Goal: Transaction & Acquisition: Purchase product/service

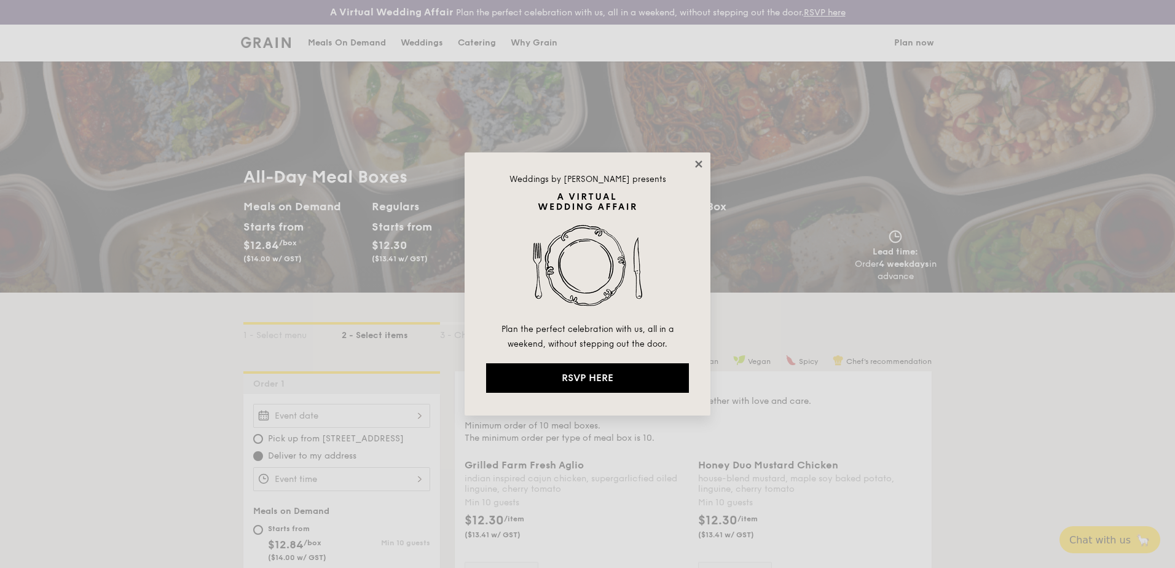
click at [696, 163] on icon at bounding box center [698, 164] width 11 height 11
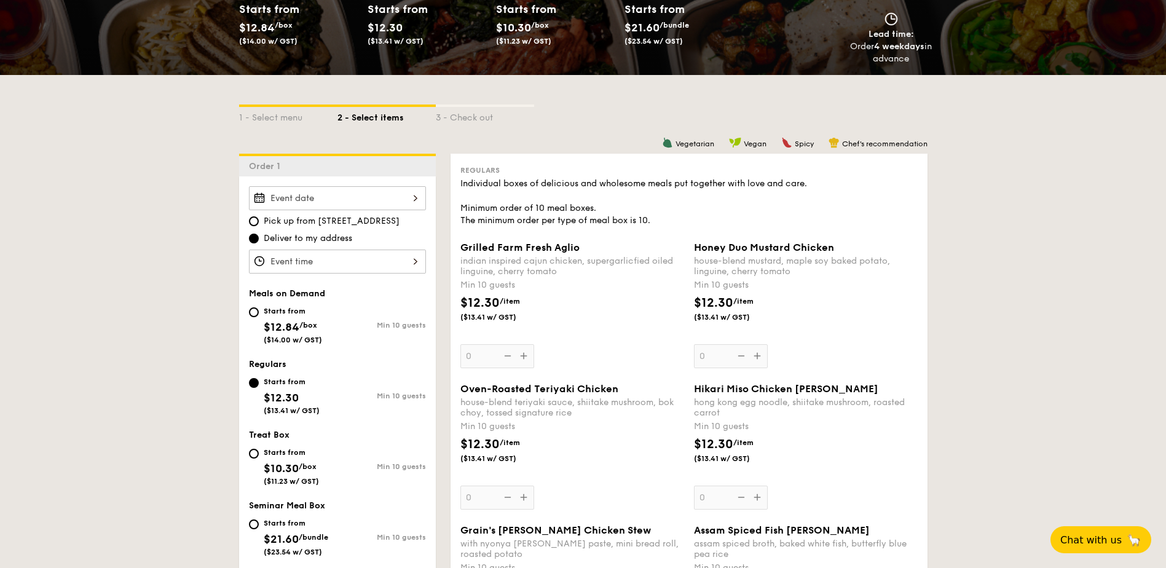
scroll to position [246, 0]
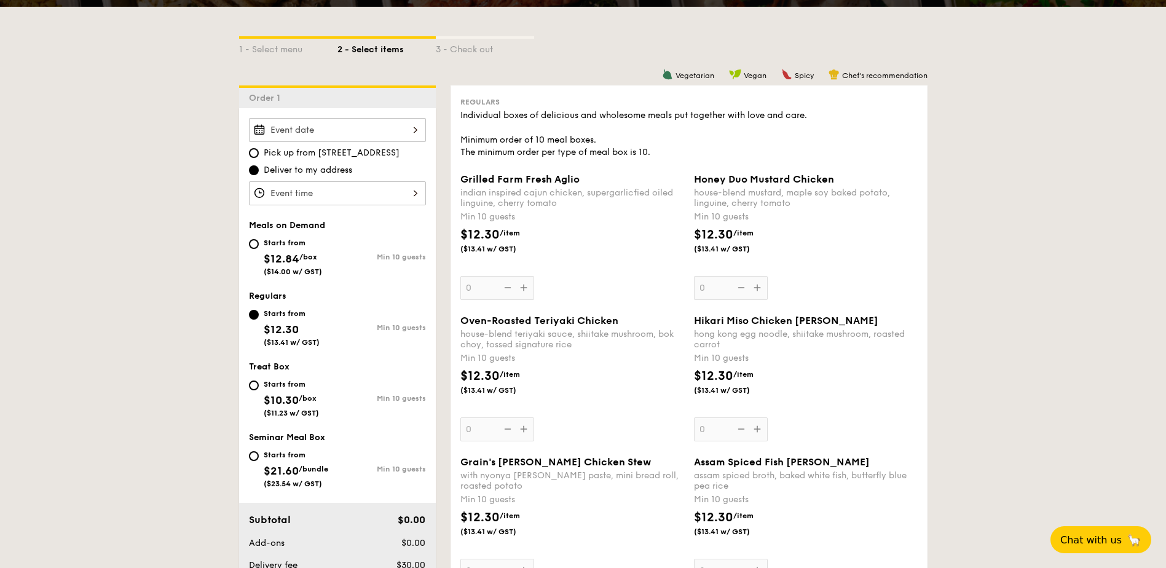
scroll to position [285, 0]
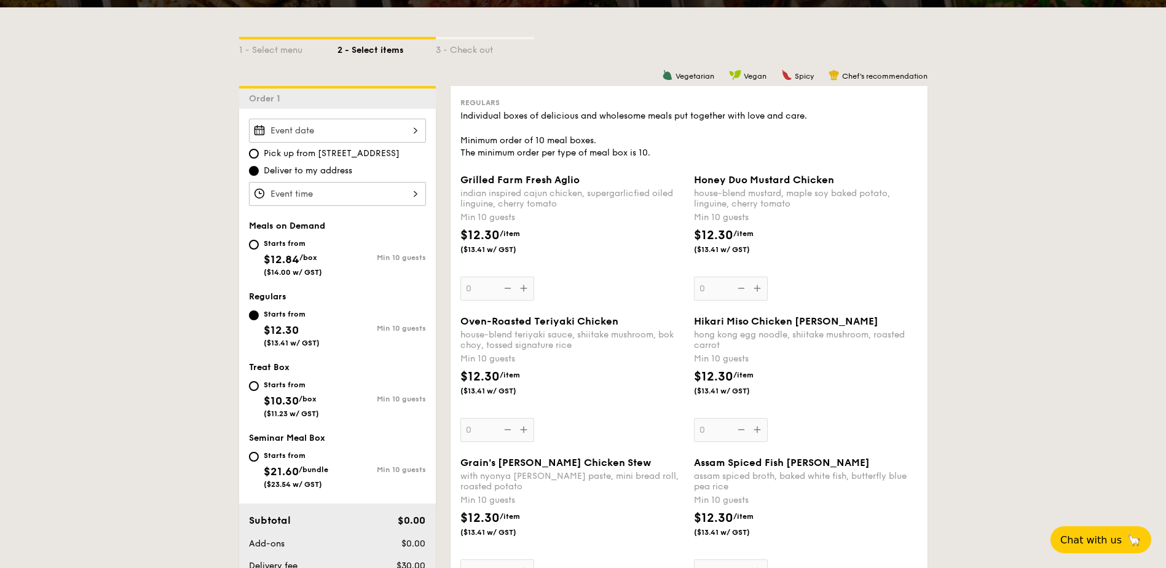
click at [578, 456] on div "Oven-Roasted Teriyaki Chicken house-blend teriyaki sauce, shiitake mushroom, bo…" at bounding box center [688, 385] width 467 height 141
click at [623, 295] on div "Grilled Farm Fresh Aglio indian inspired cajun chicken, supergarlicfied oiled l…" at bounding box center [572, 237] width 224 height 127
click at [534, 295] on input "0" at bounding box center [497, 289] width 74 height 24
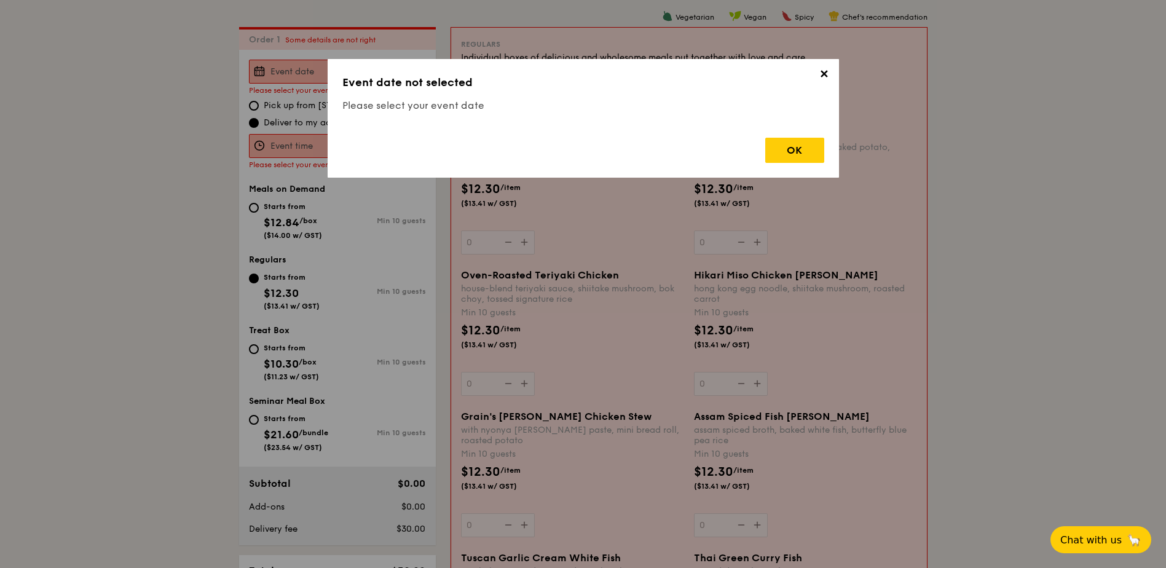
scroll to position [353, 0]
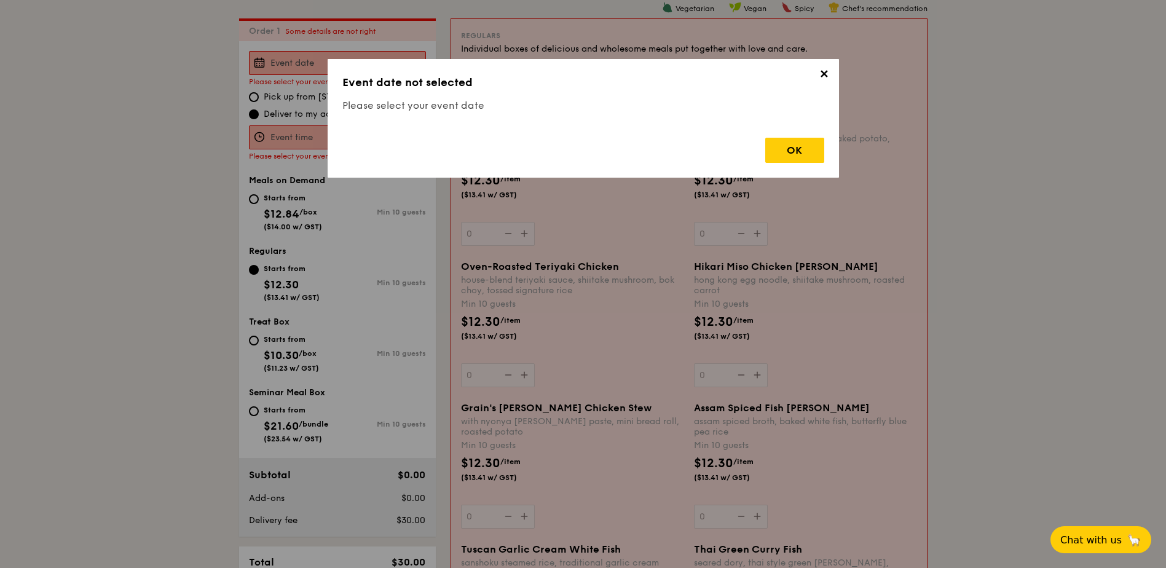
click at [691, 89] on h3 "Event date not selected" at bounding box center [583, 82] width 482 height 17
click at [819, 76] on span "✕" at bounding box center [824, 76] width 17 height 17
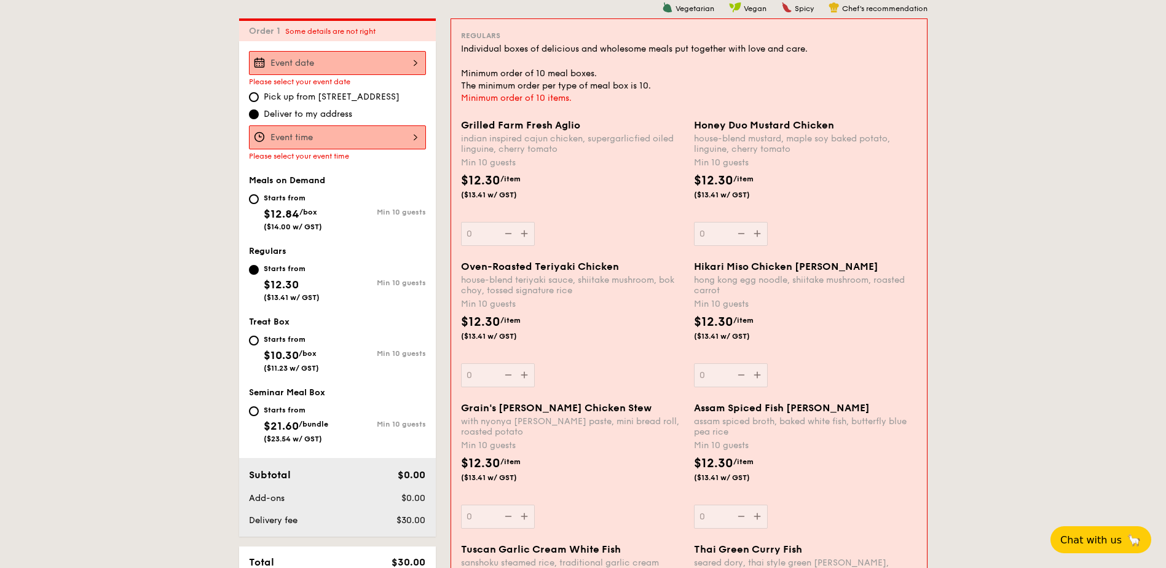
click at [819, 76] on div "Individual boxes of delicious and wholesome meals put together with love and ca…" at bounding box center [689, 67] width 456 height 49
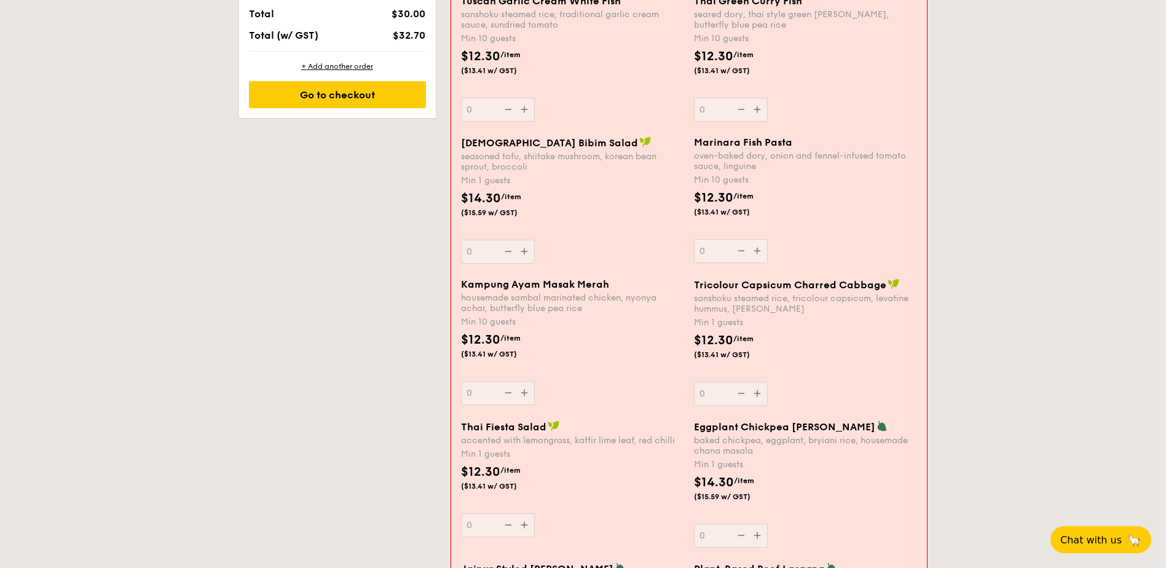
click at [855, 293] on div "sanshoku steamed rice, tricolour capsicum, levatine hummus, [PERSON_NAME]" at bounding box center [805, 303] width 223 height 21
click at [768, 382] on input "0" at bounding box center [731, 394] width 74 height 24
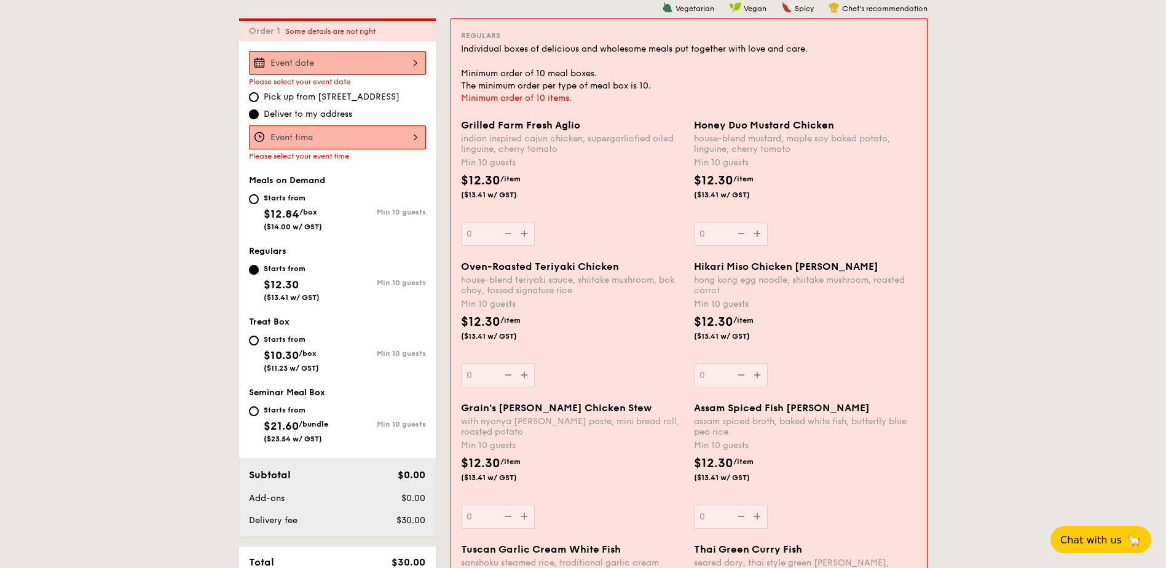
drag, startPoint x: 847, startPoint y: 280, endPoint x: 978, endPoint y: 415, distance: 187.7
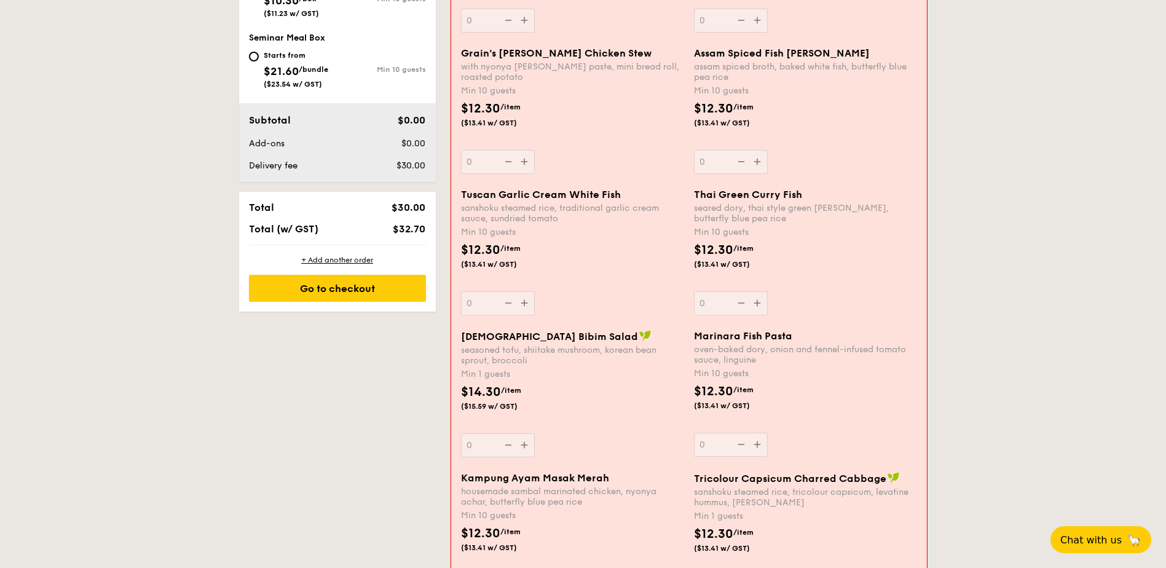
scroll to position [707, 0]
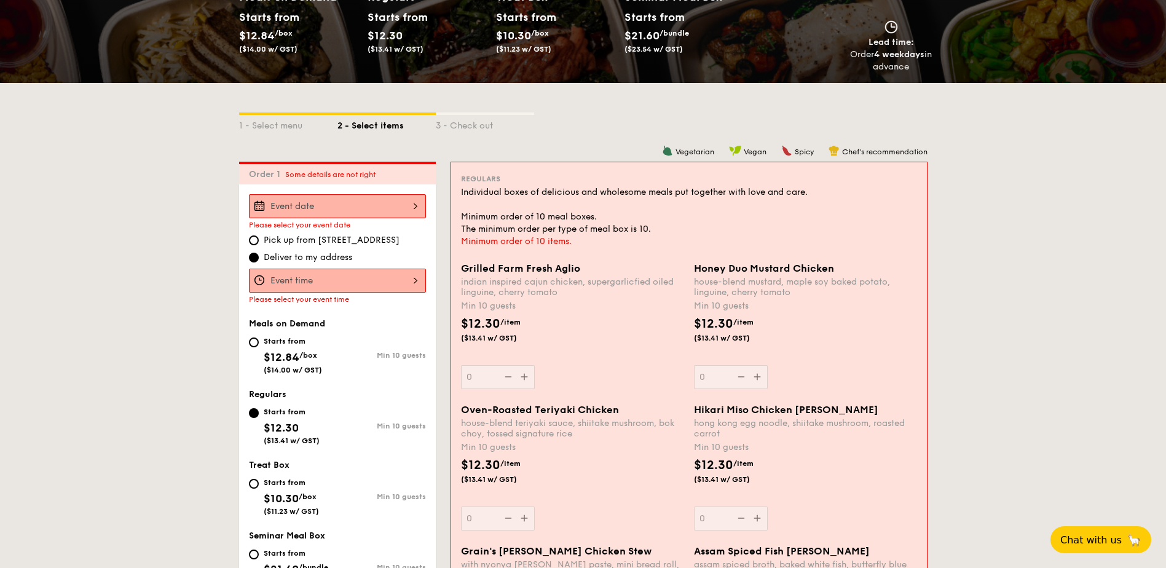
scroll to position [209, 0]
click at [257, 481] on input "Starts from $10.30 /box ($11.23 w/ GST) Min 10 guests" at bounding box center [254, 484] width 10 height 10
radio input "true"
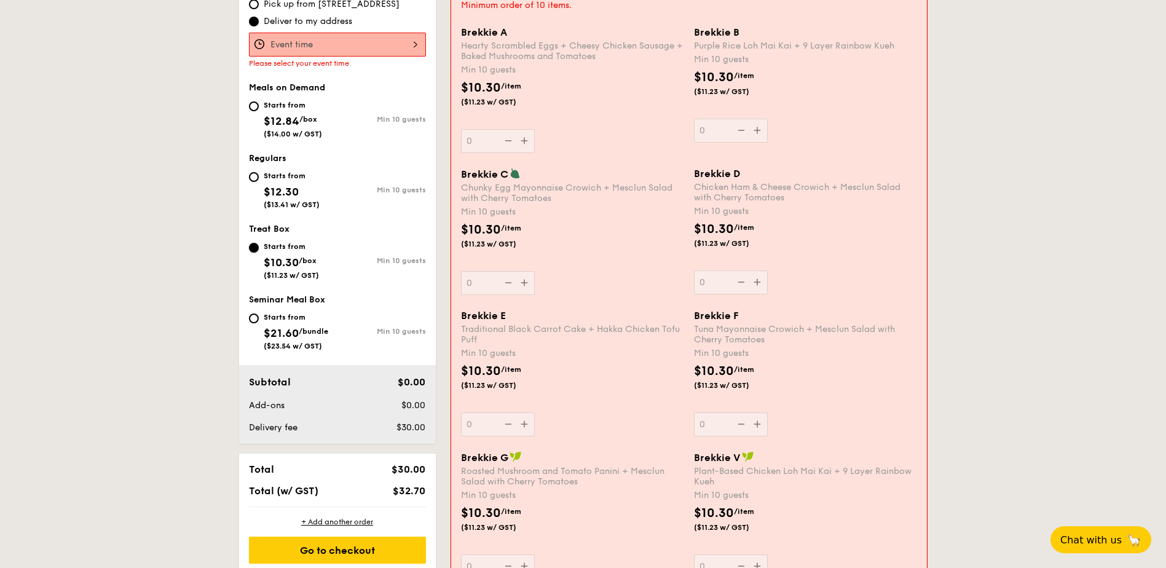
scroll to position [444, 0]
click at [841, 235] on div "$10.30 /item ($11.23 w/ GST)" at bounding box center [805, 242] width 233 height 43
click at [768, 272] on input "0" at bounding box center [731, 284] width 74 height 24
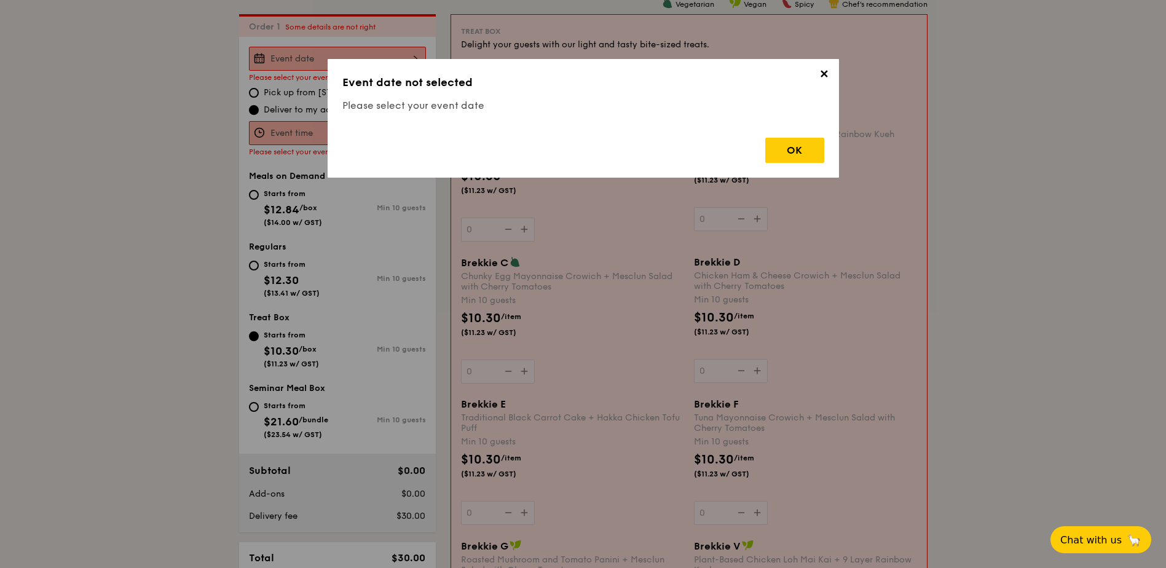
scroll to position [353, 0]
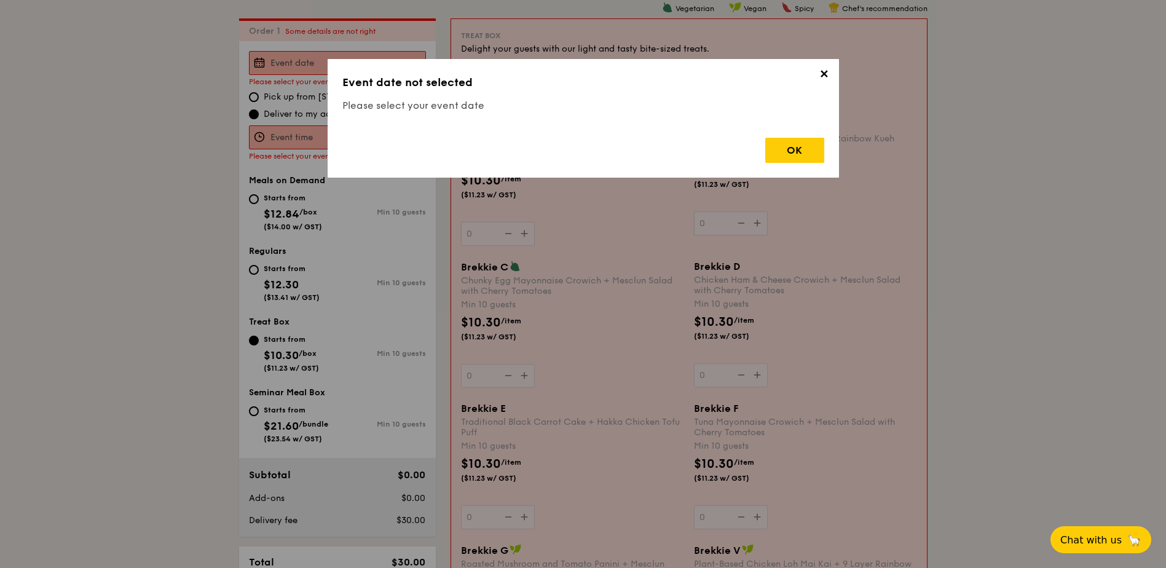
click at [825, 73] on span "✕" at bounding box center [824, 76] width 17 height 17
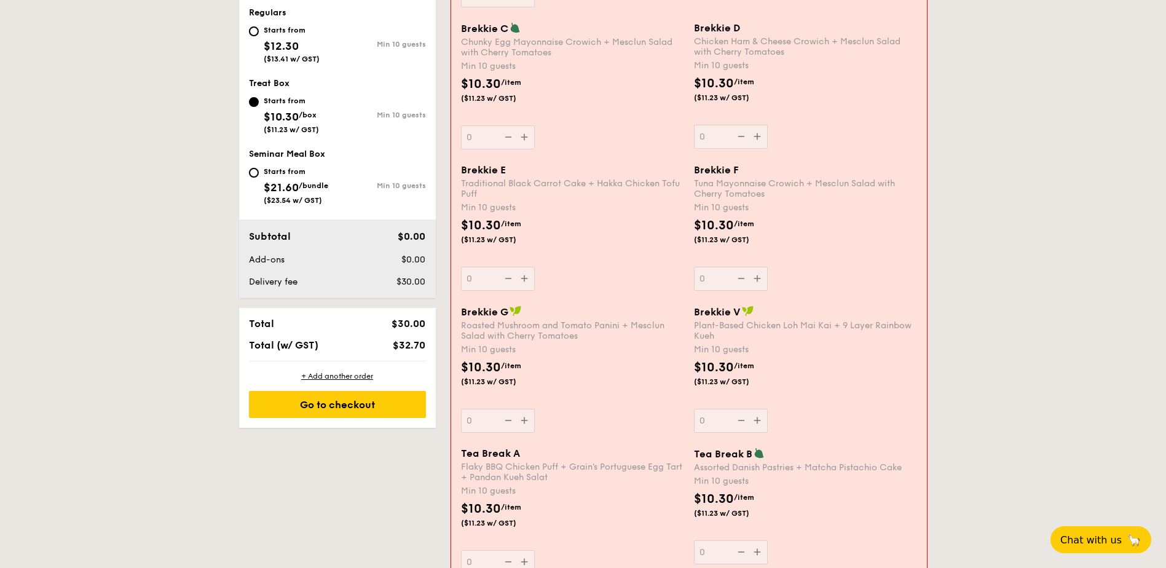
scroll to position [590, 0]
